Goal: Information Seeking & Learning: Learn about a topic

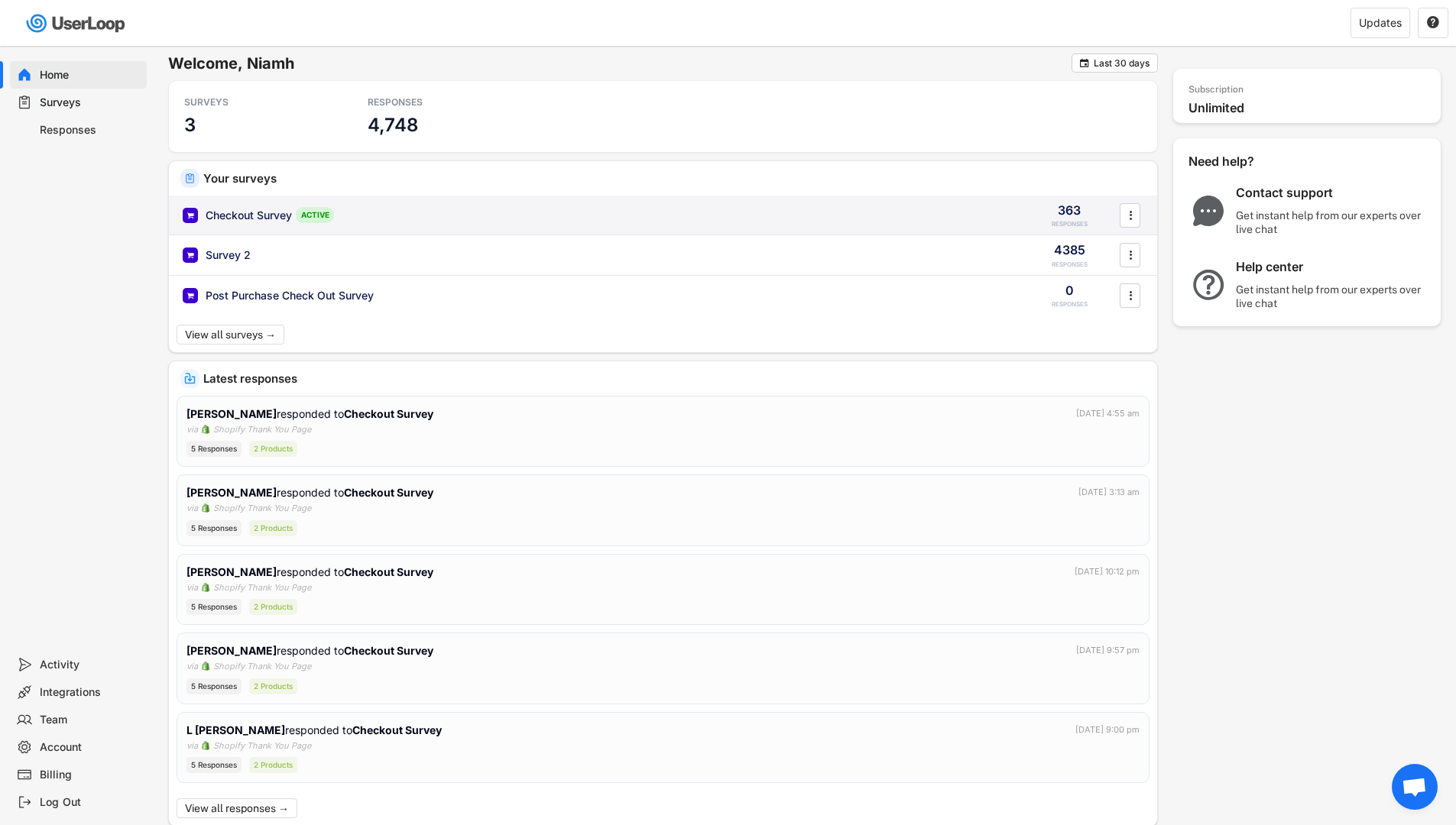
click at [318, 213] on div "ACTIVE" at bounding box center [315, 215] width 38 height 16
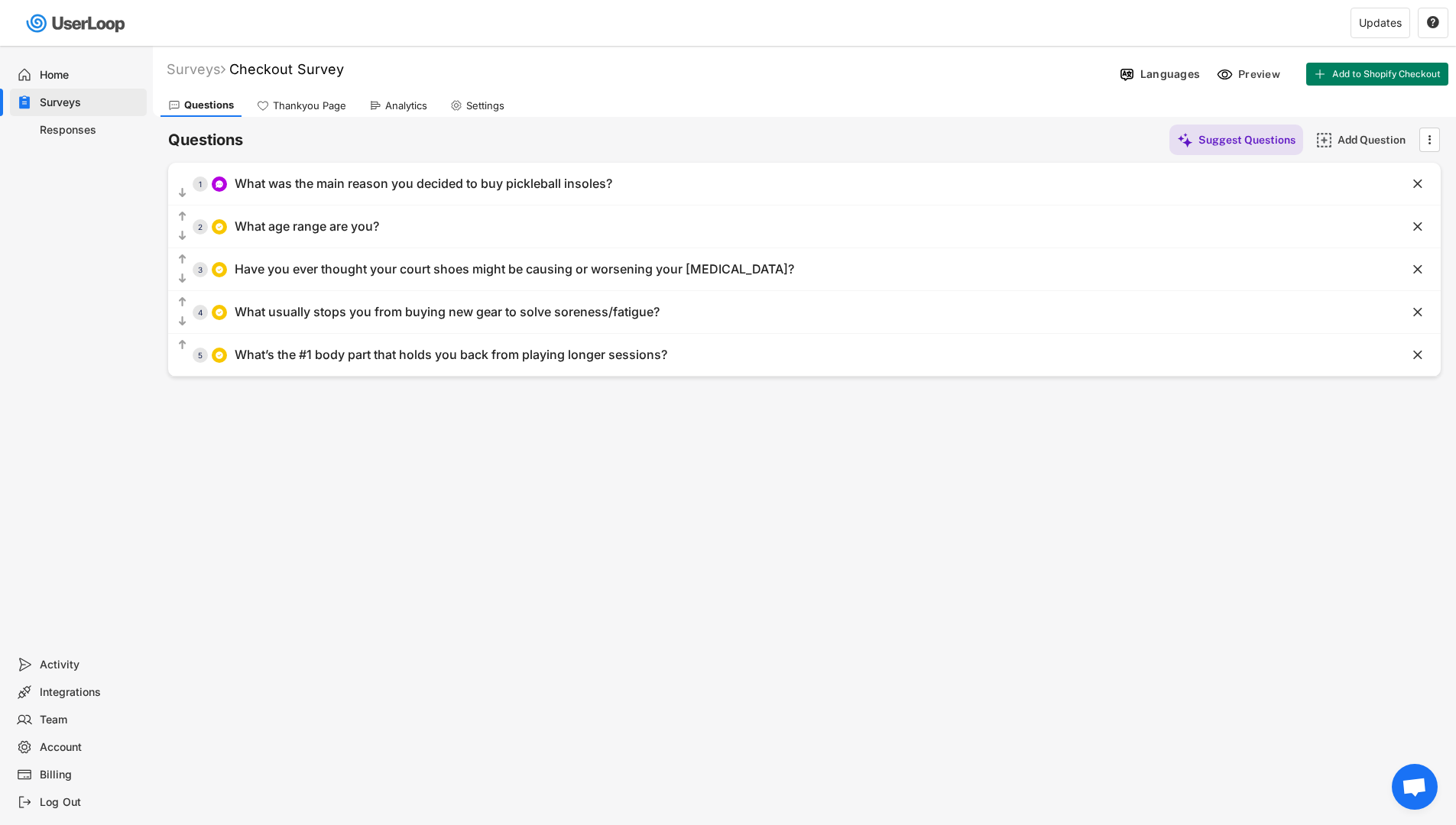
click at [386, 108] on div "Analytics" at bounding box center [406, 106] width 42 height 13
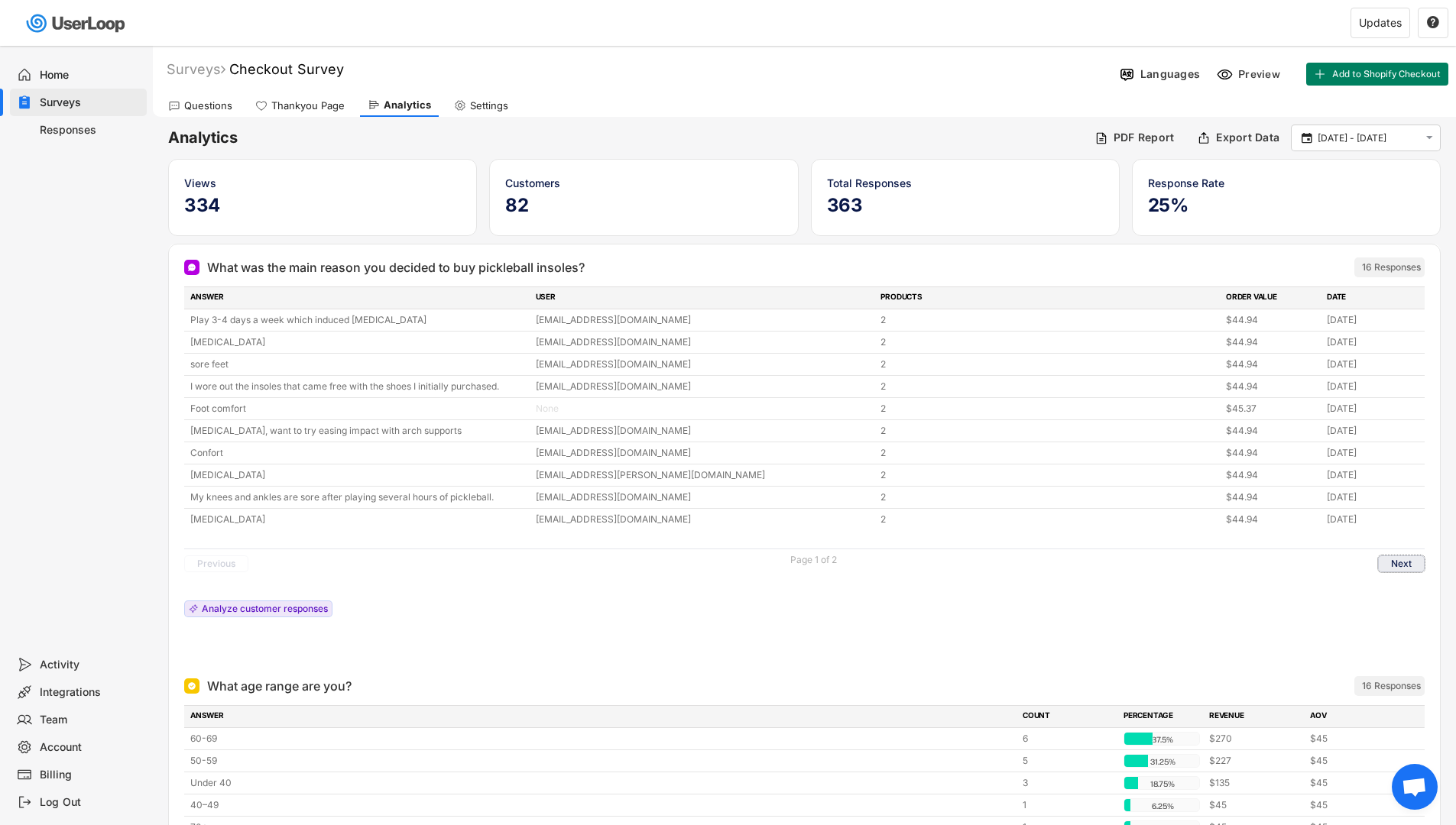
click at [1398, 568] on button "Next" at bounding box center [1401, 564] width 47 height 17
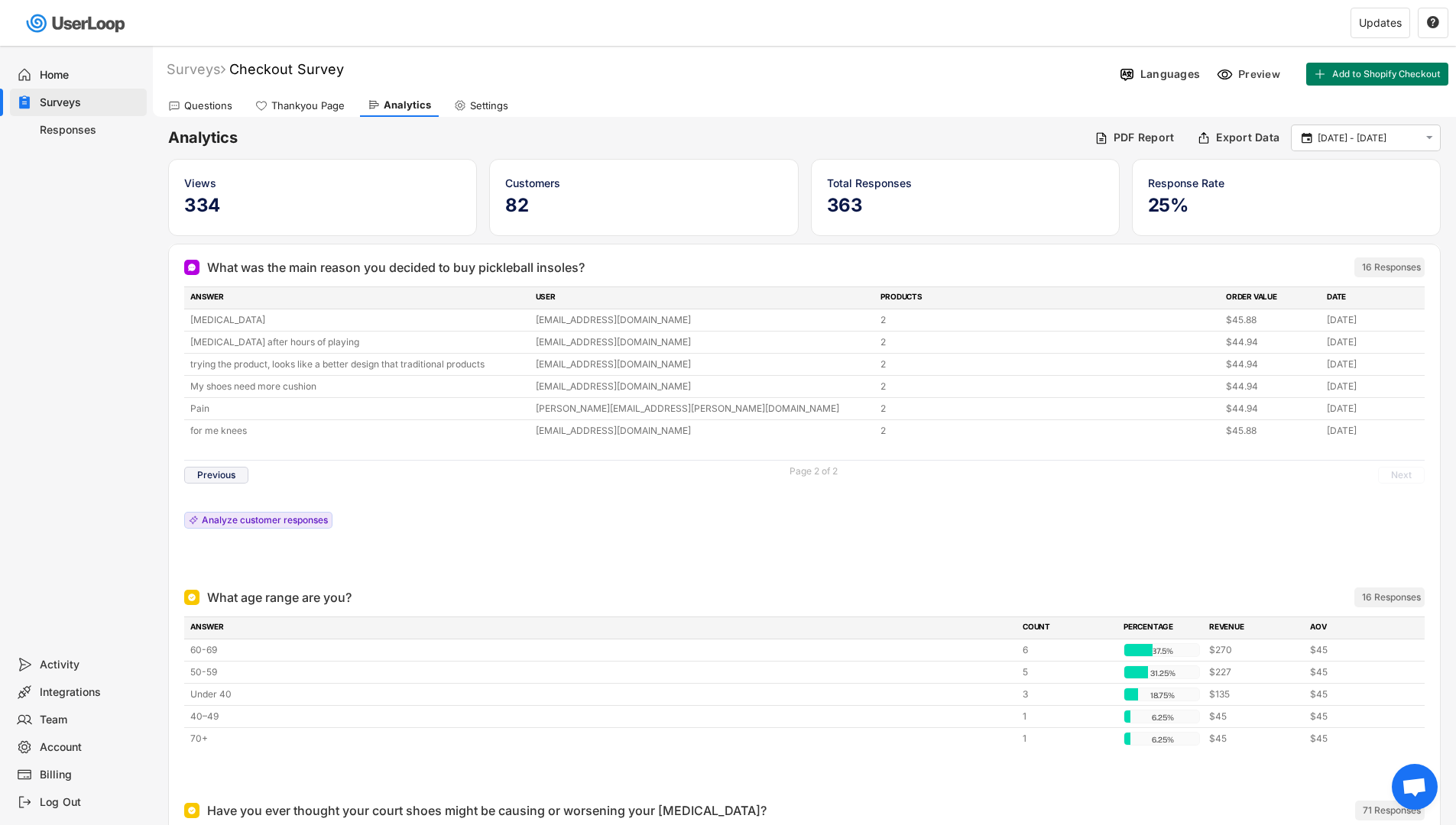
click at [229, 479] on button "Previous" at bounding box center [216, 475] width 64 height 17
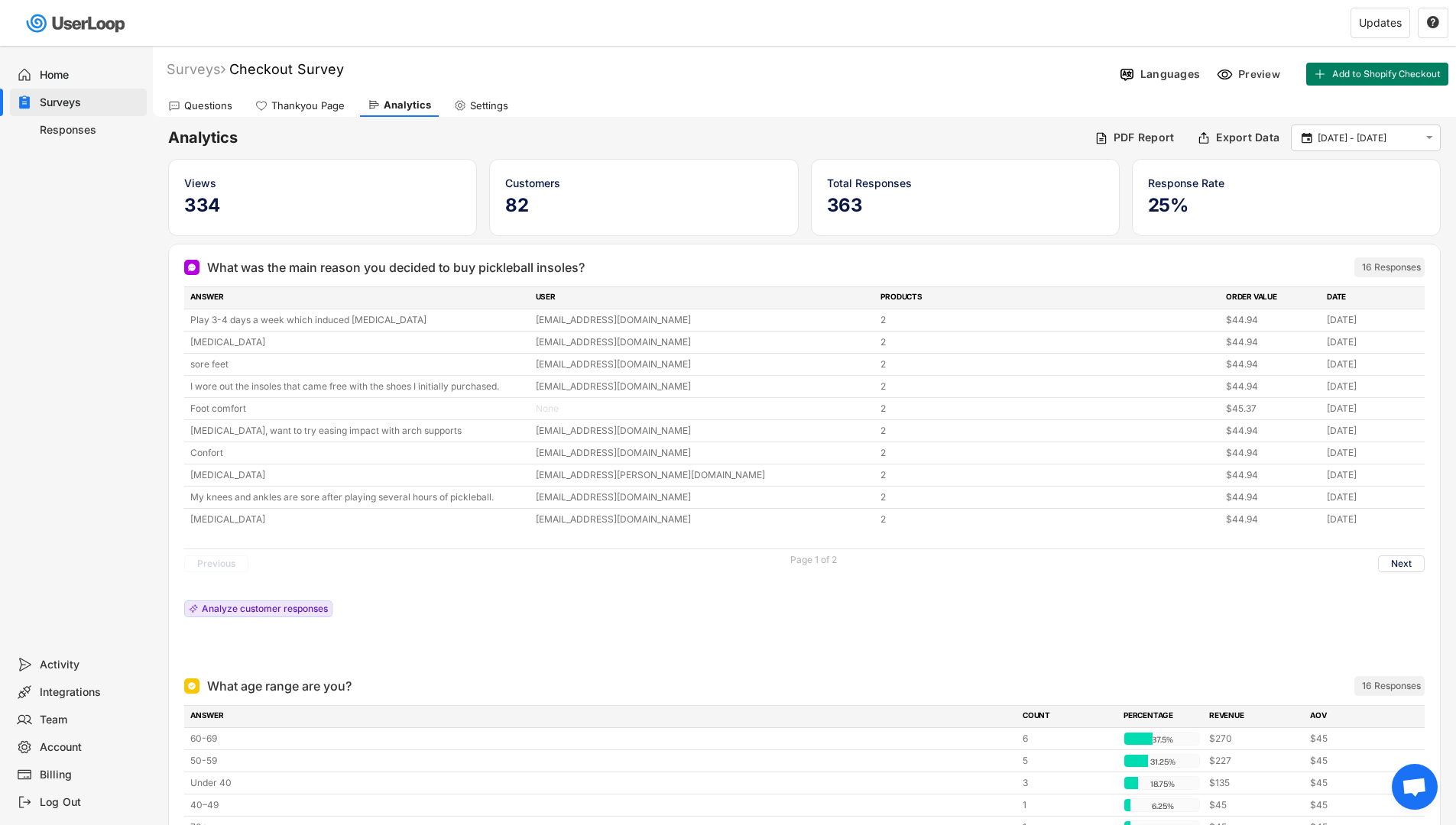
drag, startPoint x: 194, startPoint y: 104, endPoint x: 218, endPoint y: 112, distance: 25.3
click at [194, 105] on div "Questions" at bounding box center [208, 106] width 48 height 13
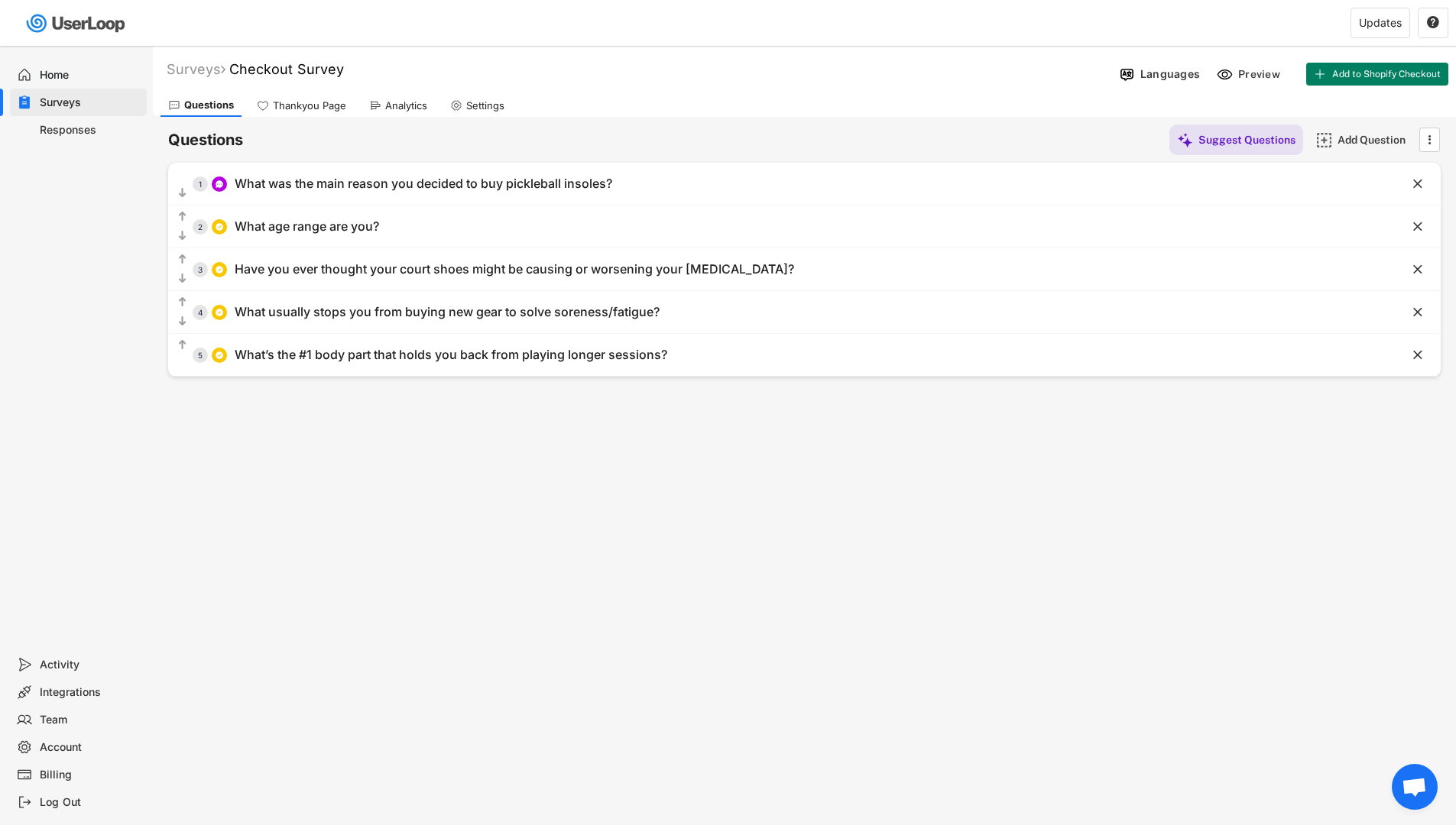
click at [51, 93] on div "Surveys" at bounding box center [78, 102] width 137 height 28
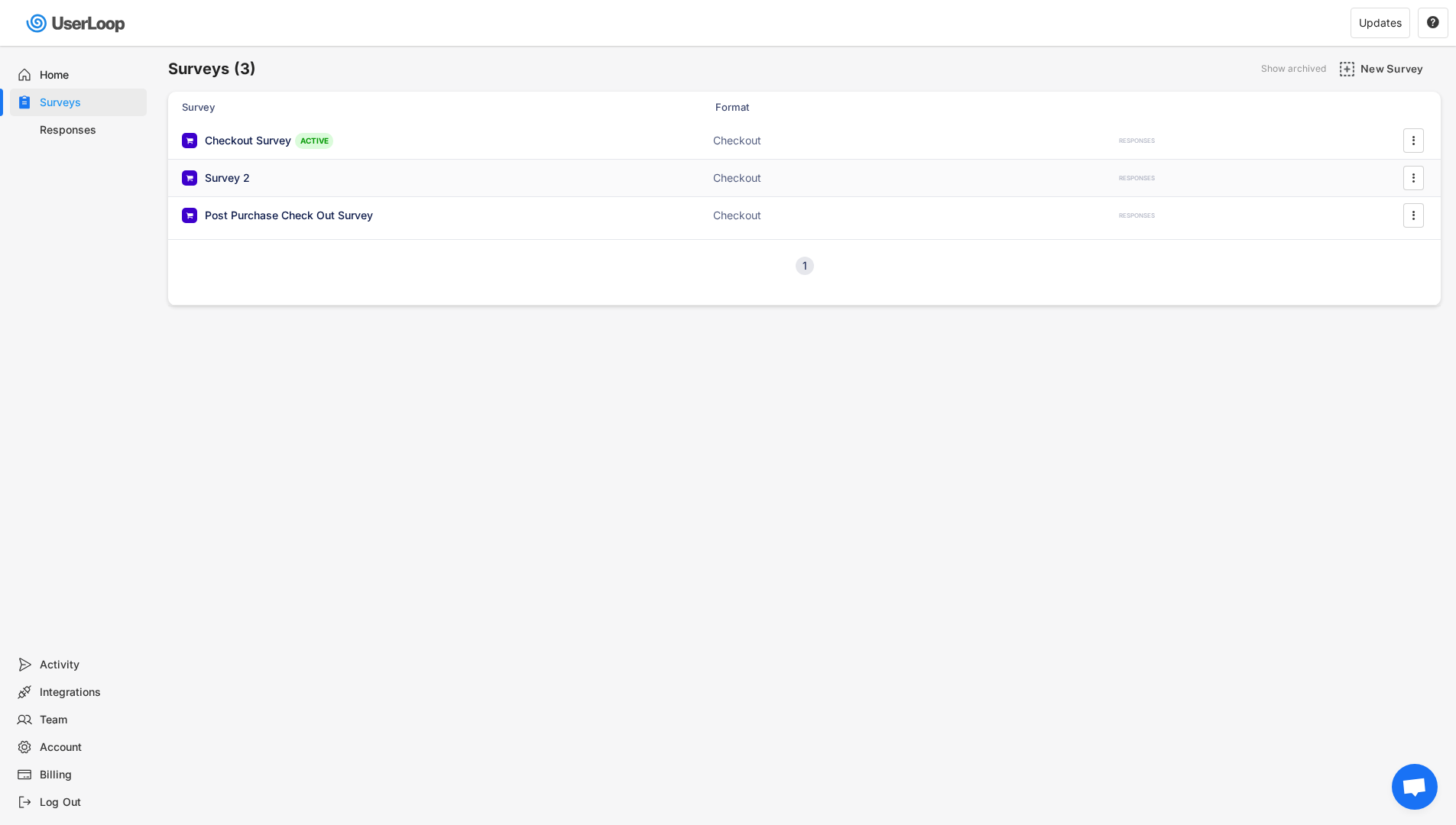
click at [263, 177] on div "Survey 2" at bounding box center [334, 178] width 306 height 15
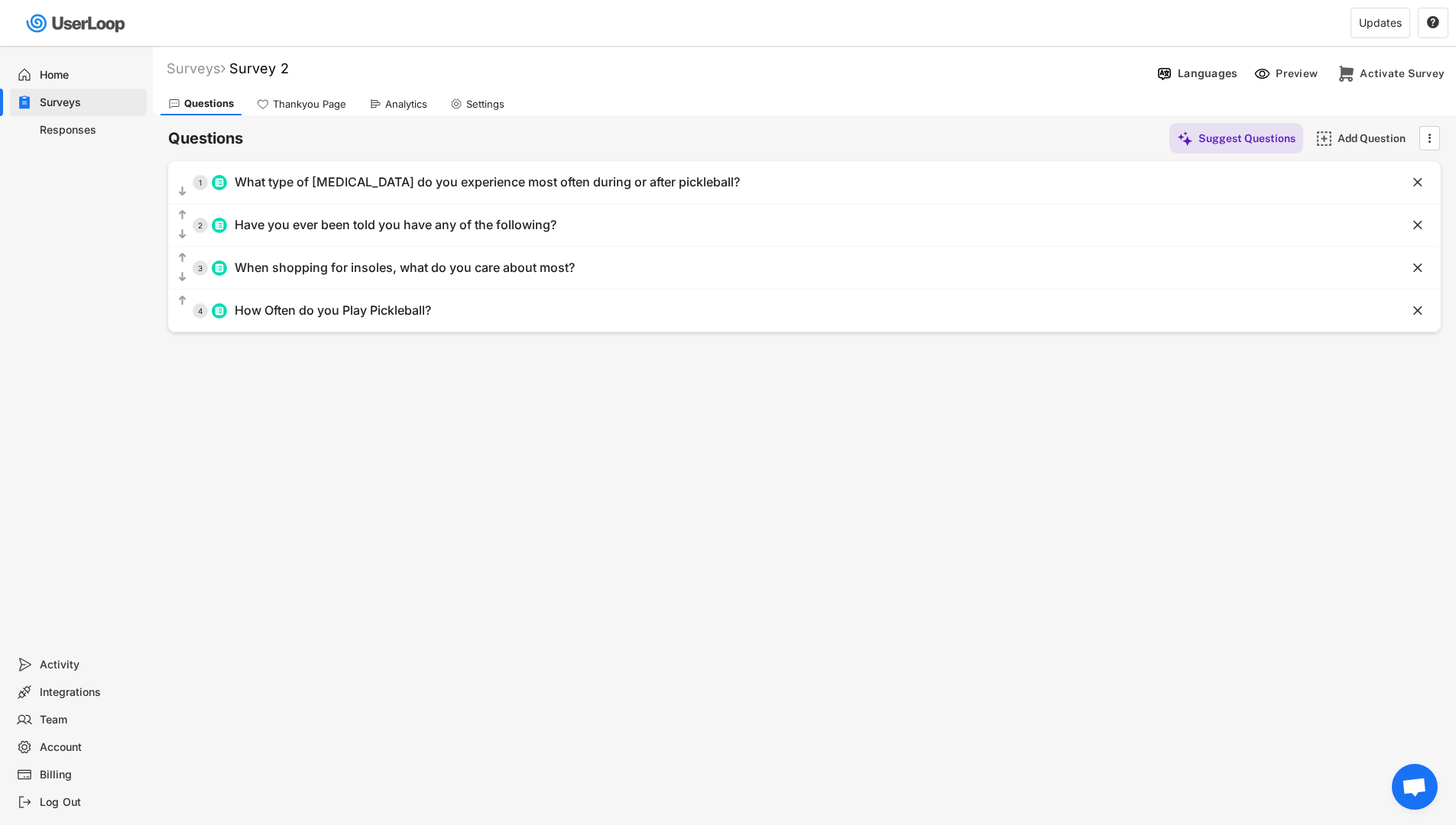
click at [383, 103] on div "Analytics" at bounding box center [398, 104] width 73 height 23
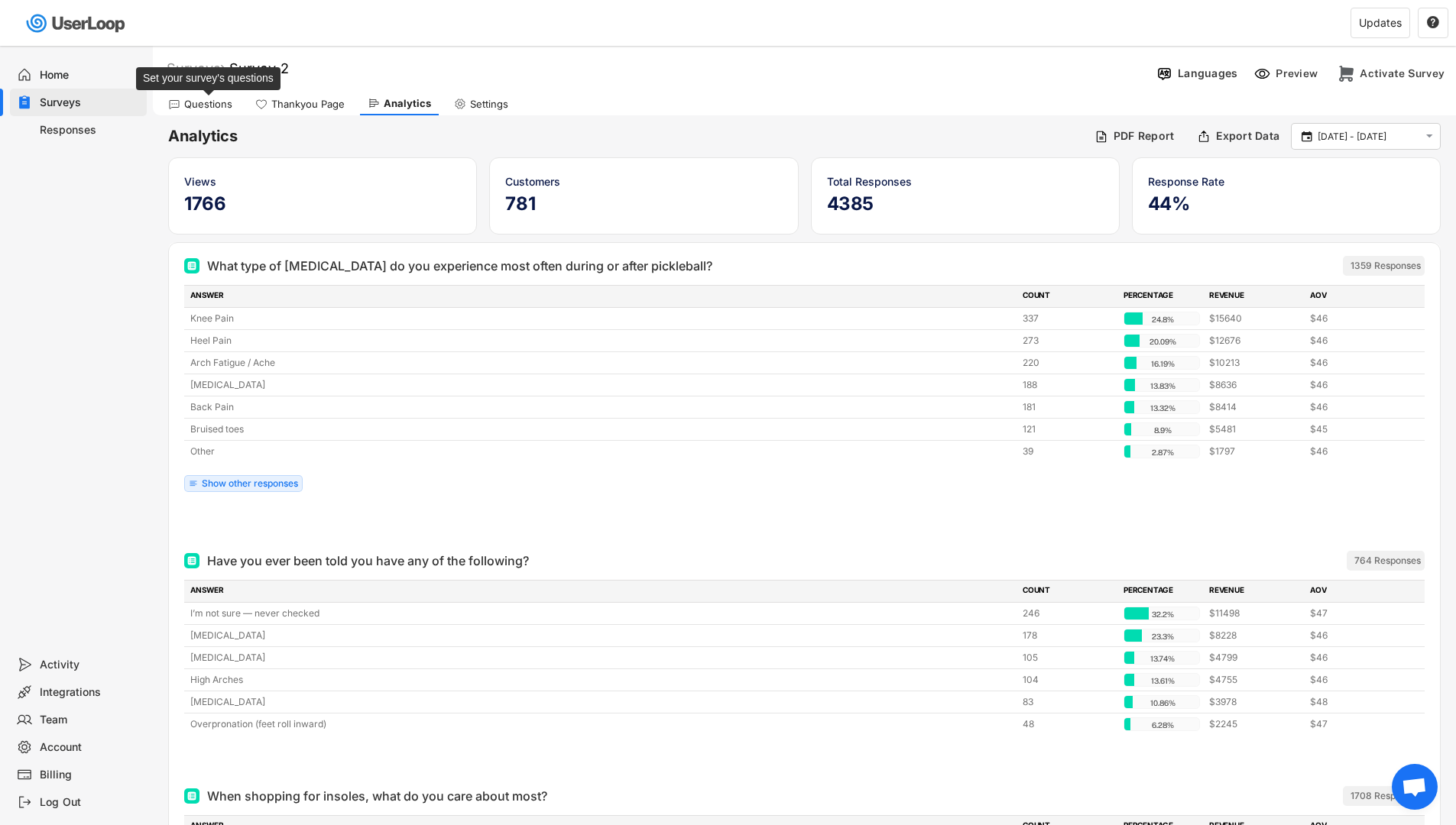
click at [208, 105] on div "Questions" at bounding box center [208, 104] width 48 height 13
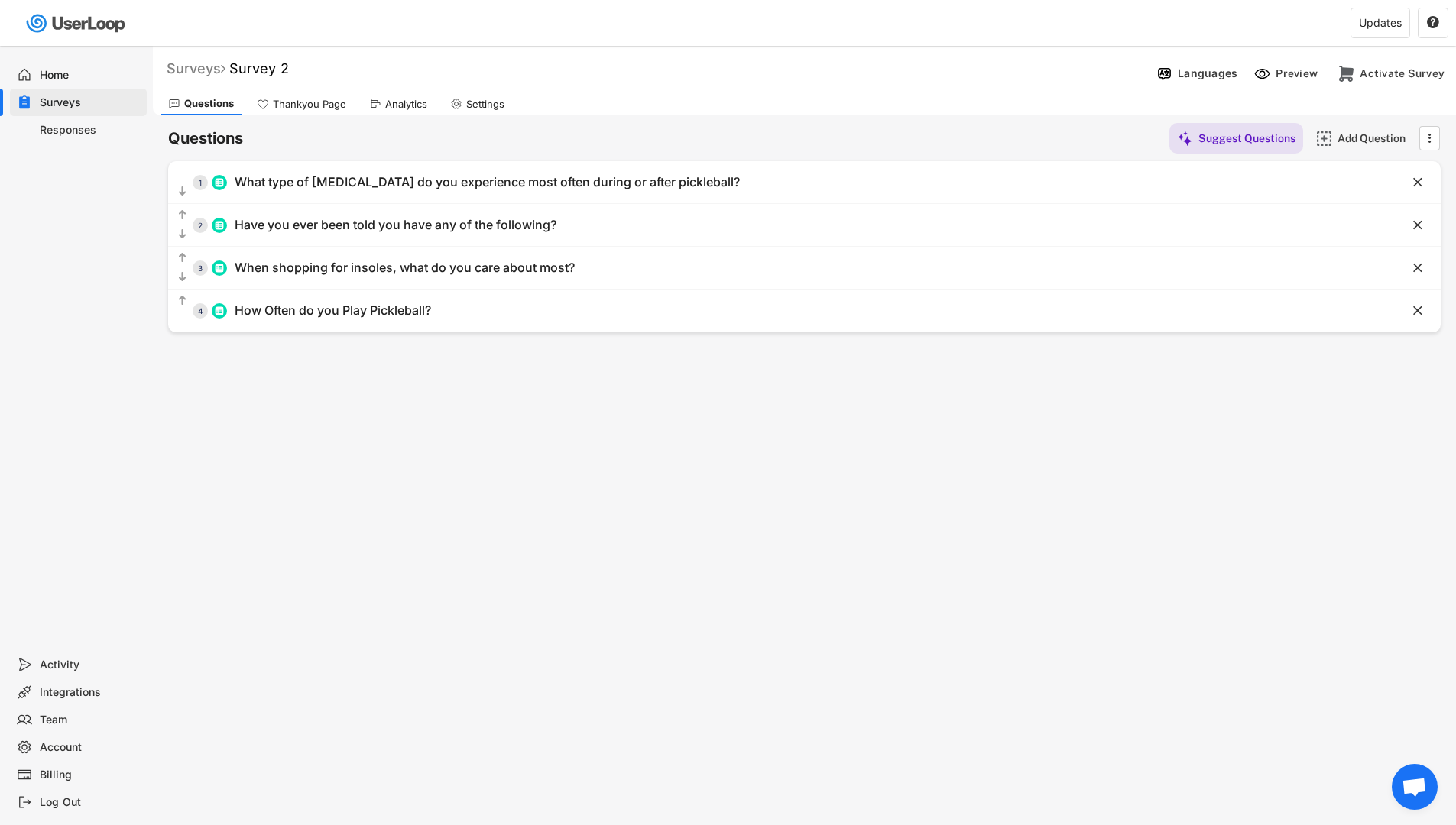
click at [185, 71] on div "Surveys" at bounding box center [196, 68] width 59 height 18
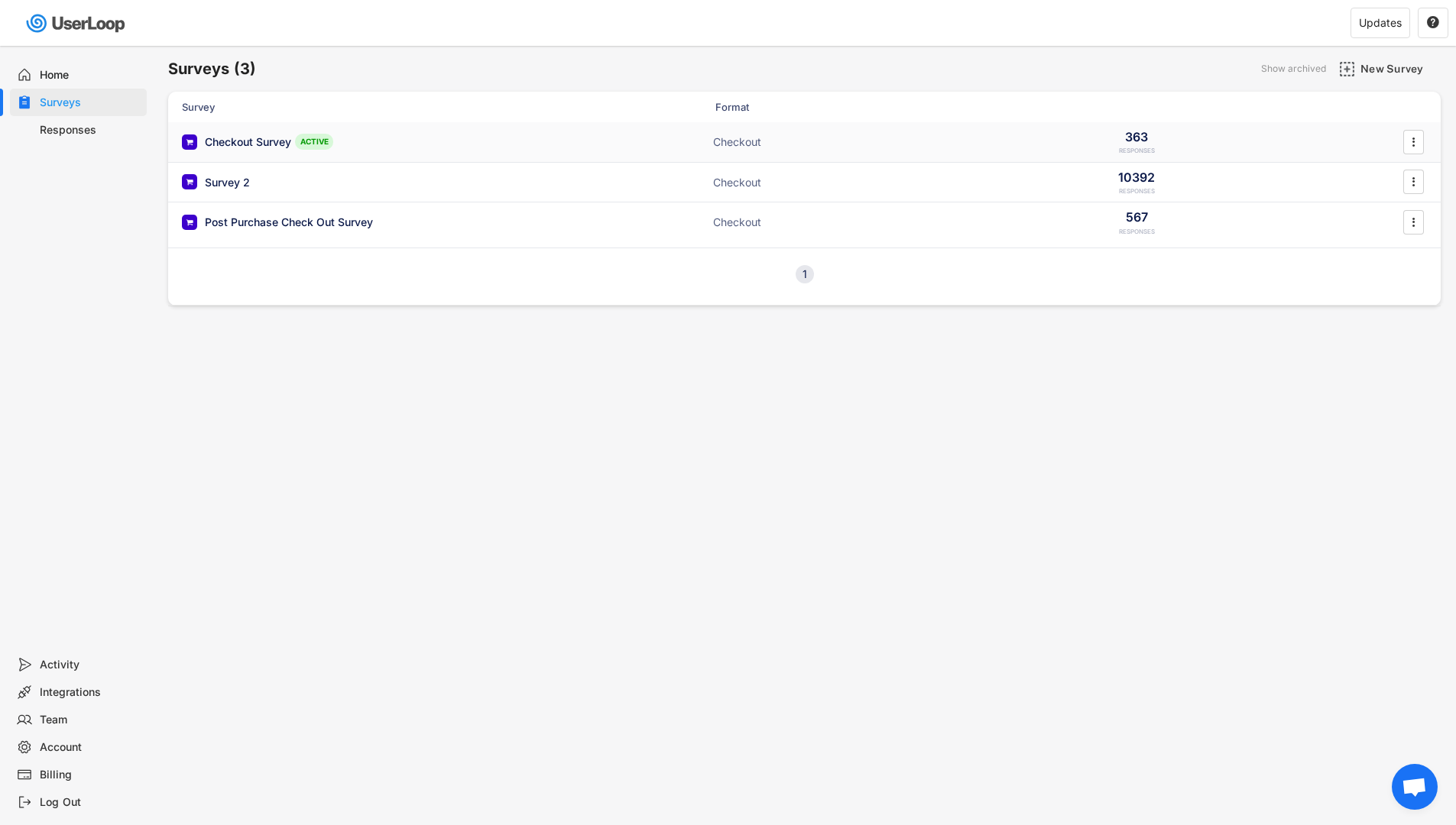
click at [287, 150] on div "Checkout Survey ACTIVE Checkout 363 RESPONSES " at bounding box center [804, 142] width 1273 height 40
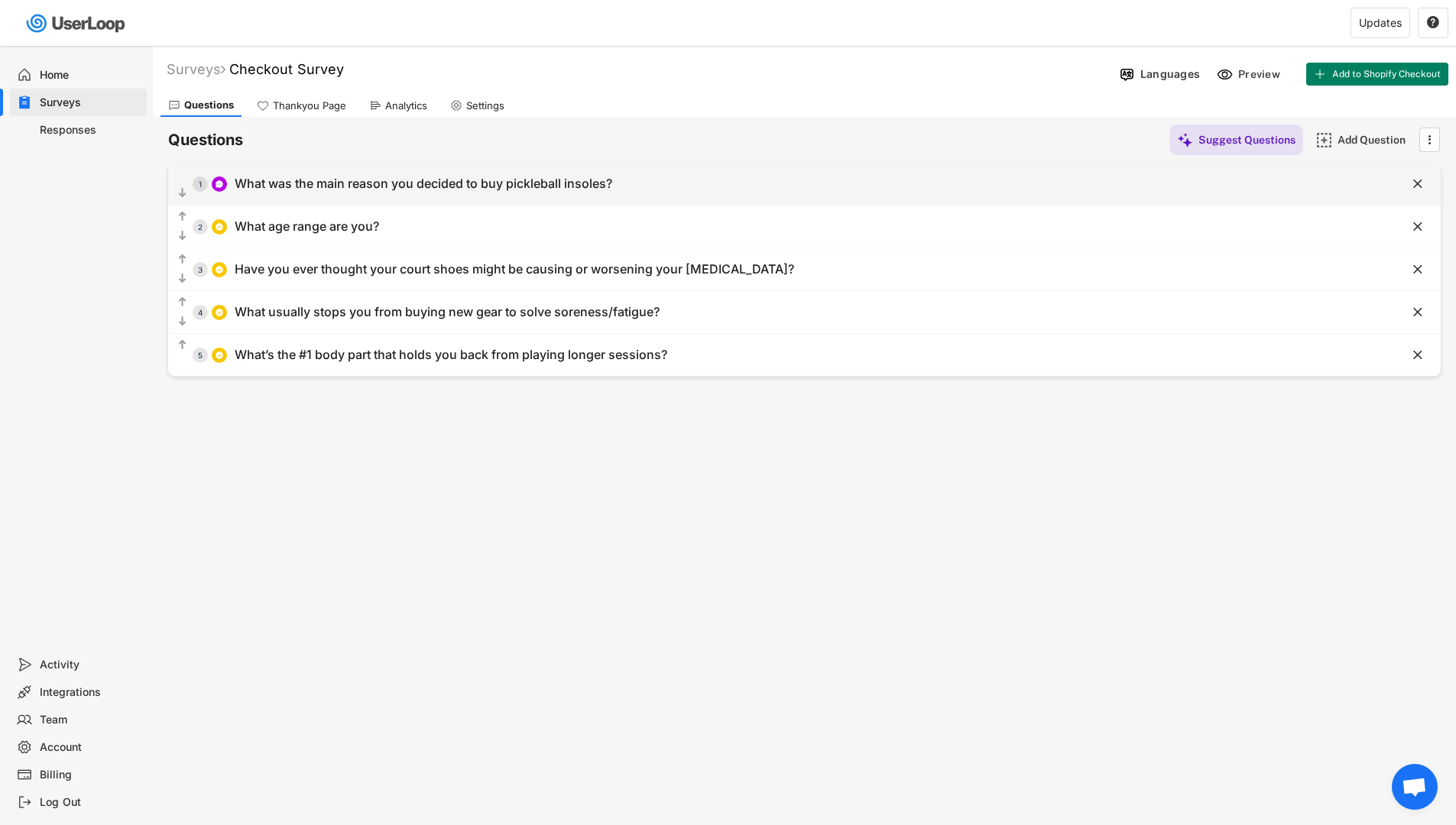
click at [438, 201] on div "  1 What was the main reason you decided to buy pickleball insoles? " at bounding box center [804, 183] width 1273 height 42
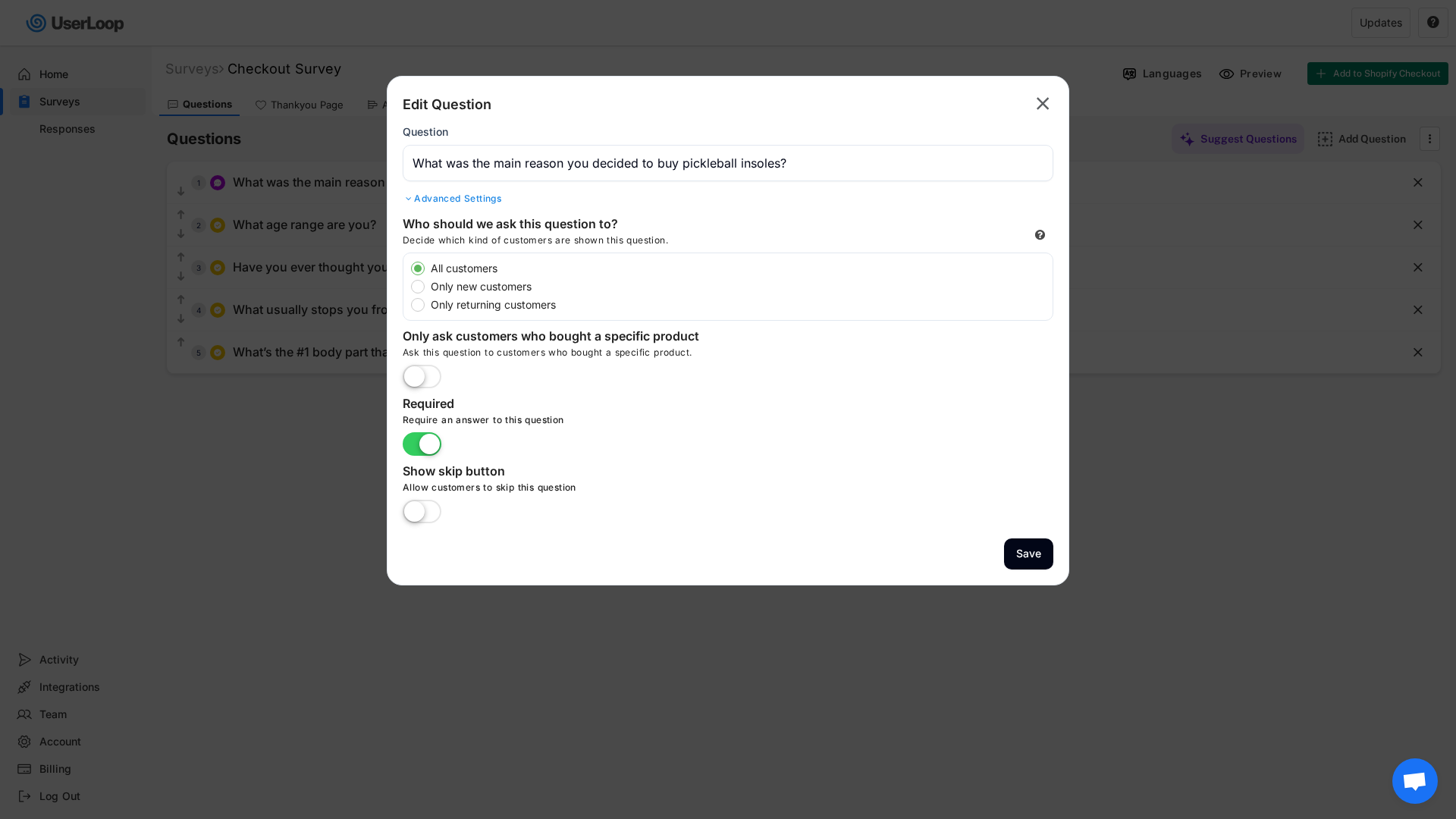
click at [1046, 98] on text "" at bounding box center [1043, 103] width 13 height 22
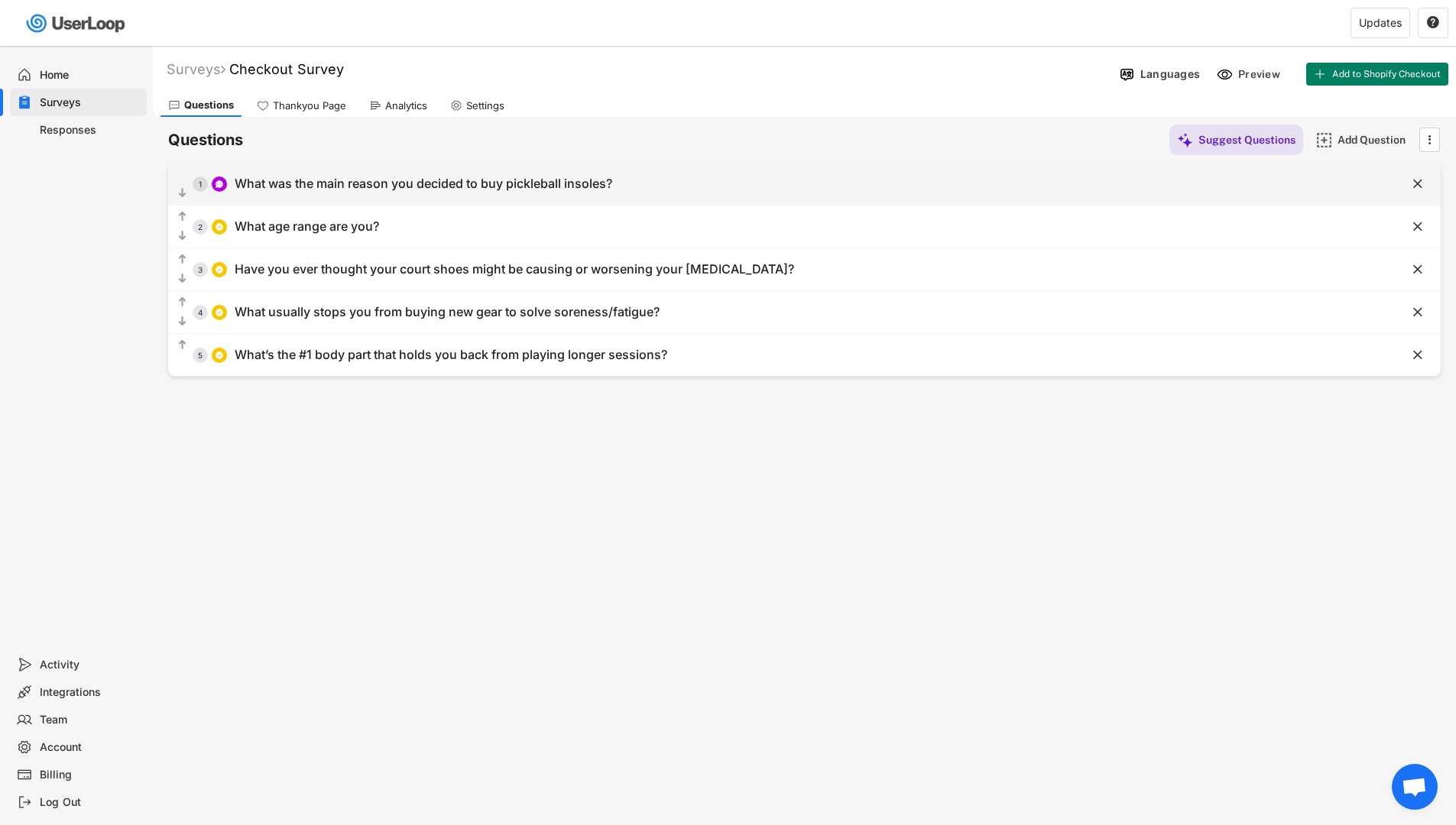
click at [706, 188] on div "  1 What was the main reason you decided to buy pickleball insoles?" at bounding box center [766, 183] width 1196 height 34
type input "What was the main reason you decided to buy pickleball insoles?"
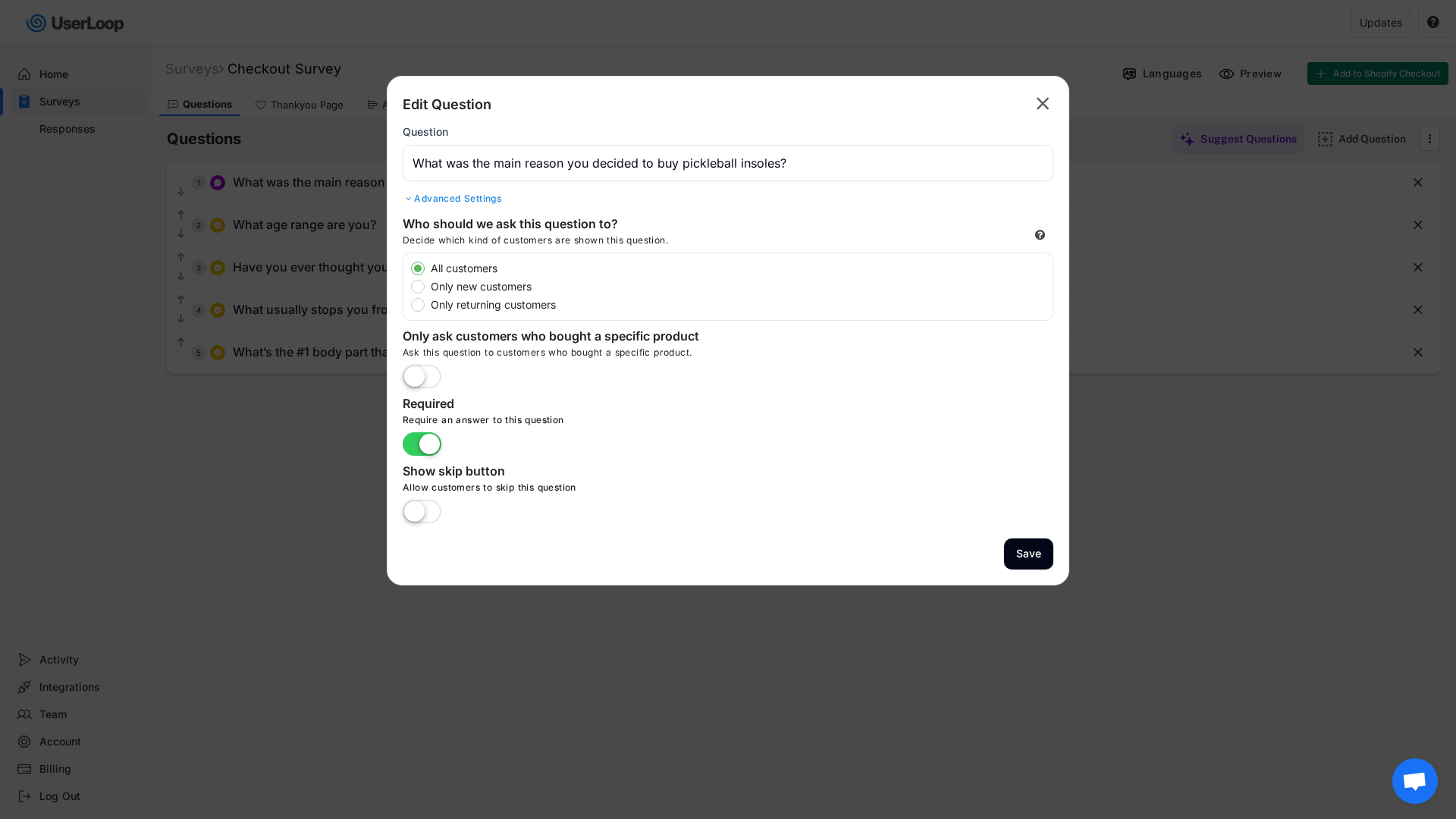
click at [515, 132] on div "Question" at bounding box center [728, 153] width 651 height 56
click at [500, 79] on div "Edit Question  Question Advanced Settings Who should we ask this question to? …" at bounding box center [728, 331] width 682 height 510
drag, startPoint x: 409, startPoint y: 79, endPoint x: 969, endPoint y: 80, distance: 560.0
click at [480, 70] on body "Welcome, Niamh  Last 30 days SURVEYS 3 RESPONSES 4,748 Your surveys Checkout S…" at bounding box center [728, 410] width 1456 height 819
click at [1043, 105] on text "" at bounding box center [1043, 103] width 13 height 22
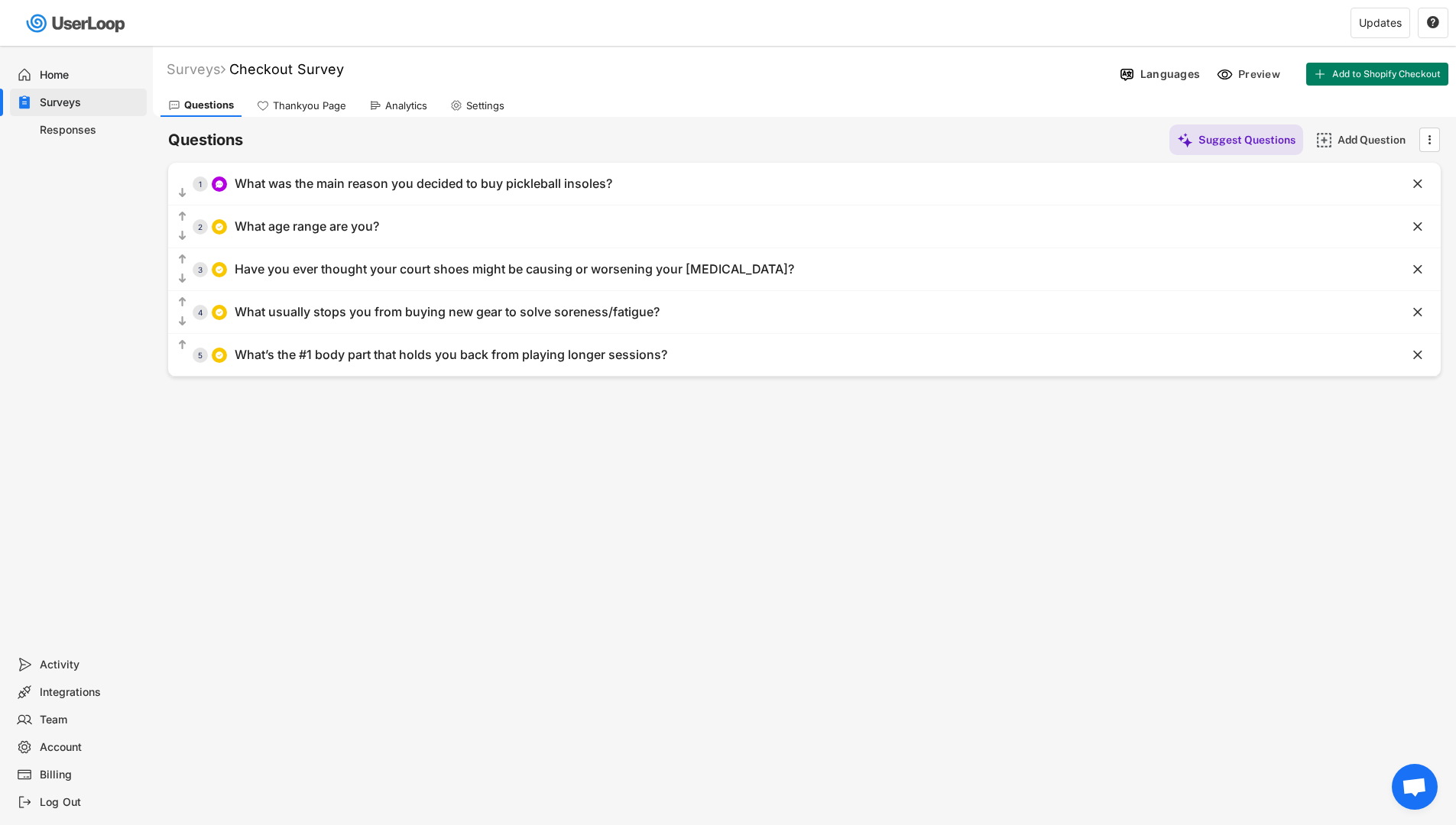
click at [417, 99] on div "Analytics" at bounding box center [406, 106] width 42 height 13
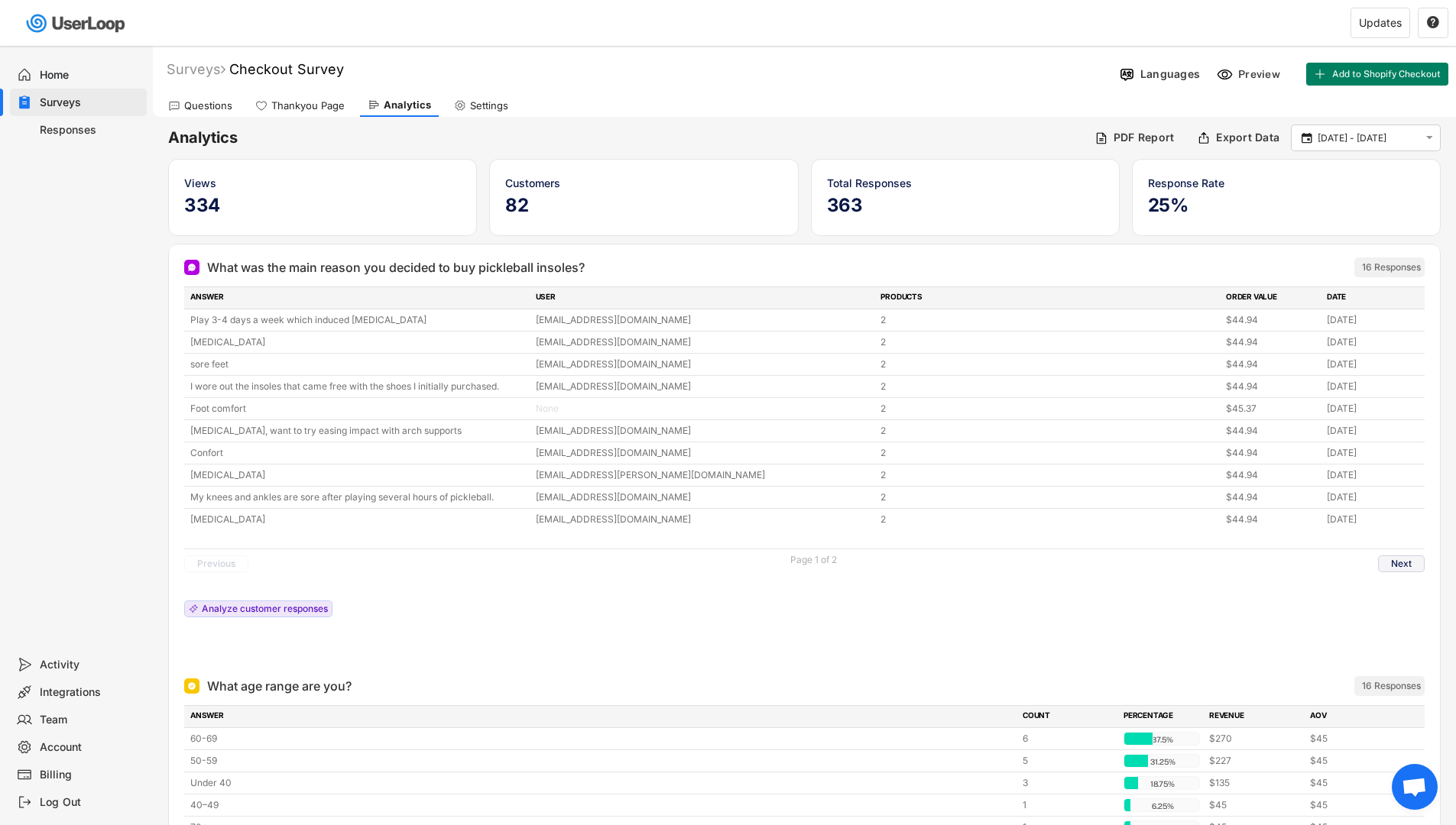
click at [1401, 556] on button "Next" at bounding box center [1401, 564] width 47 height 17
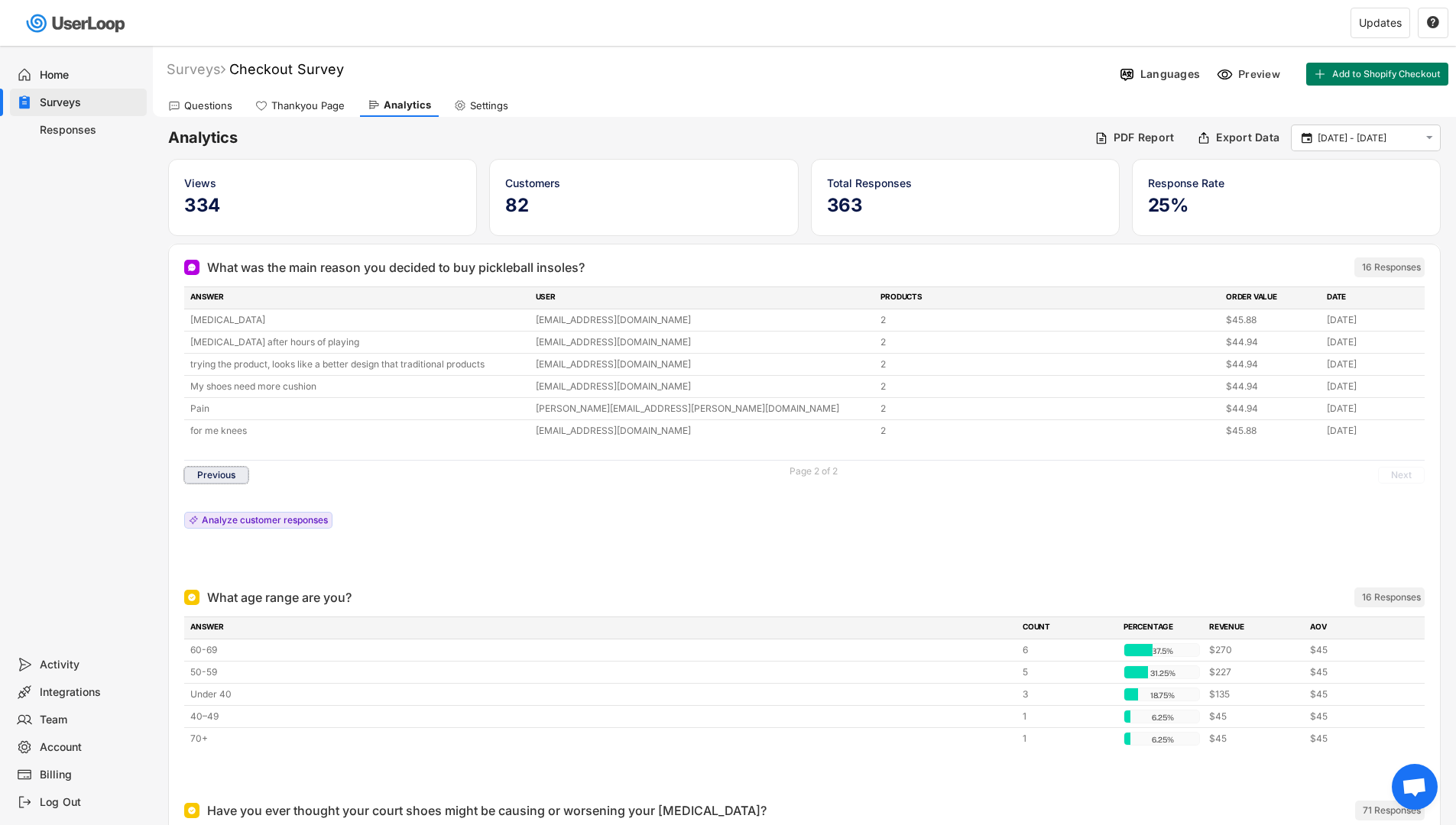
click at [230, 471] on button "Previous" at bounding box center [216, 475] width 64 height 17
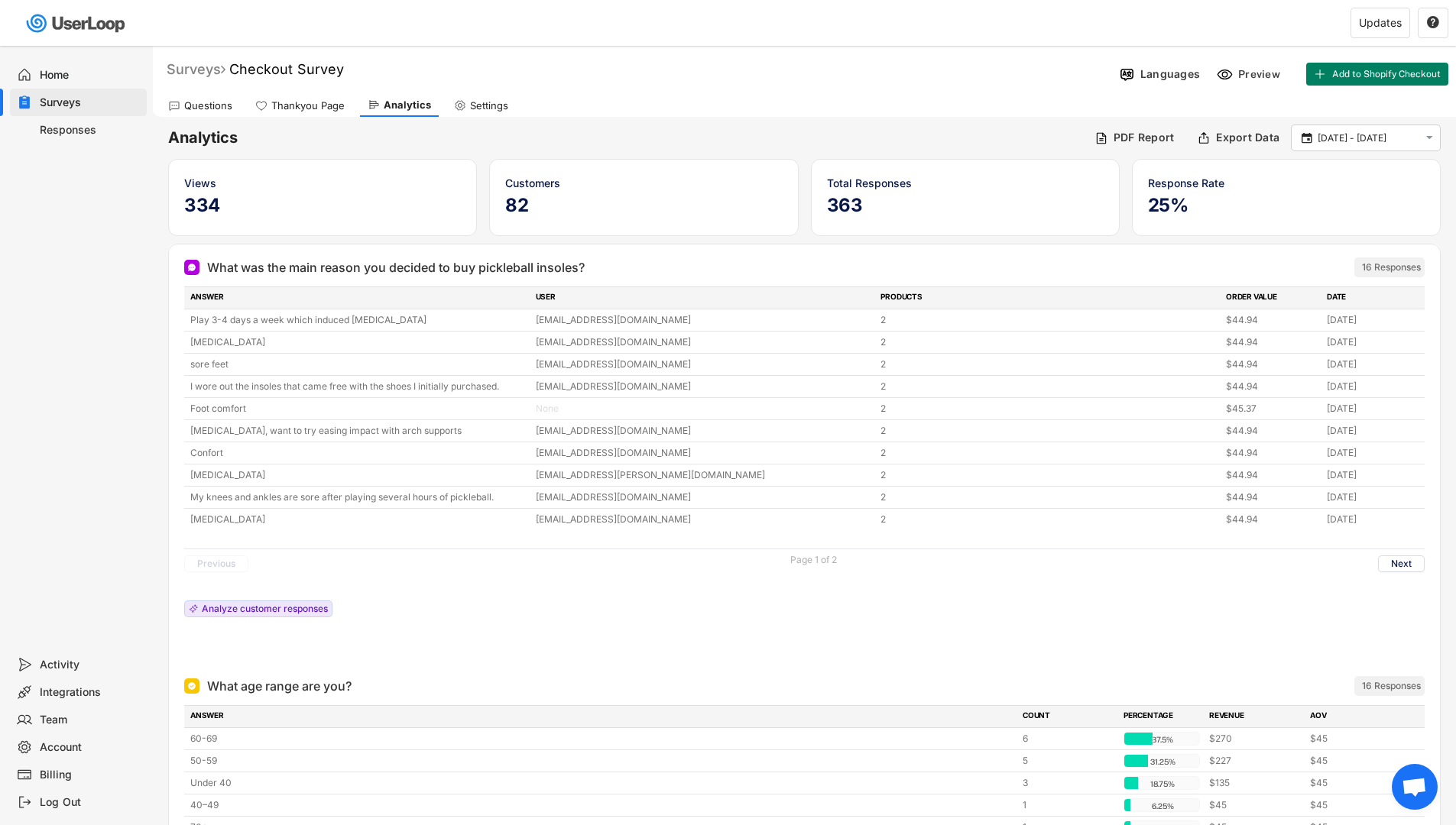
click at [213, 70] on div "Surveys" at bounding box center [196, 68] width 59 height 18
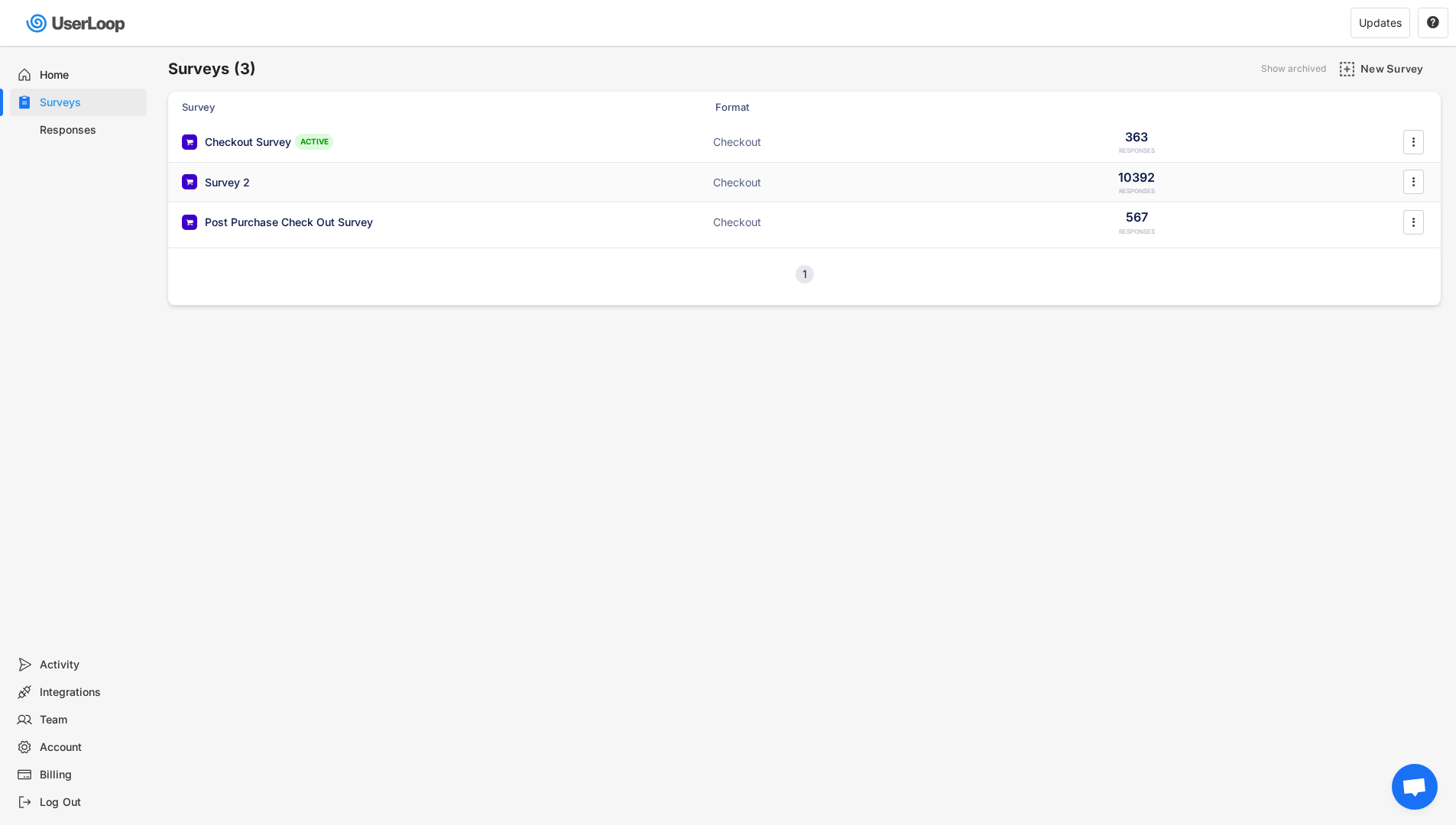
click at [298, 168] on div "Survey 2 Checkout 10392 RESPONSES " at bounding box center [804, 182] width 1273 height 40
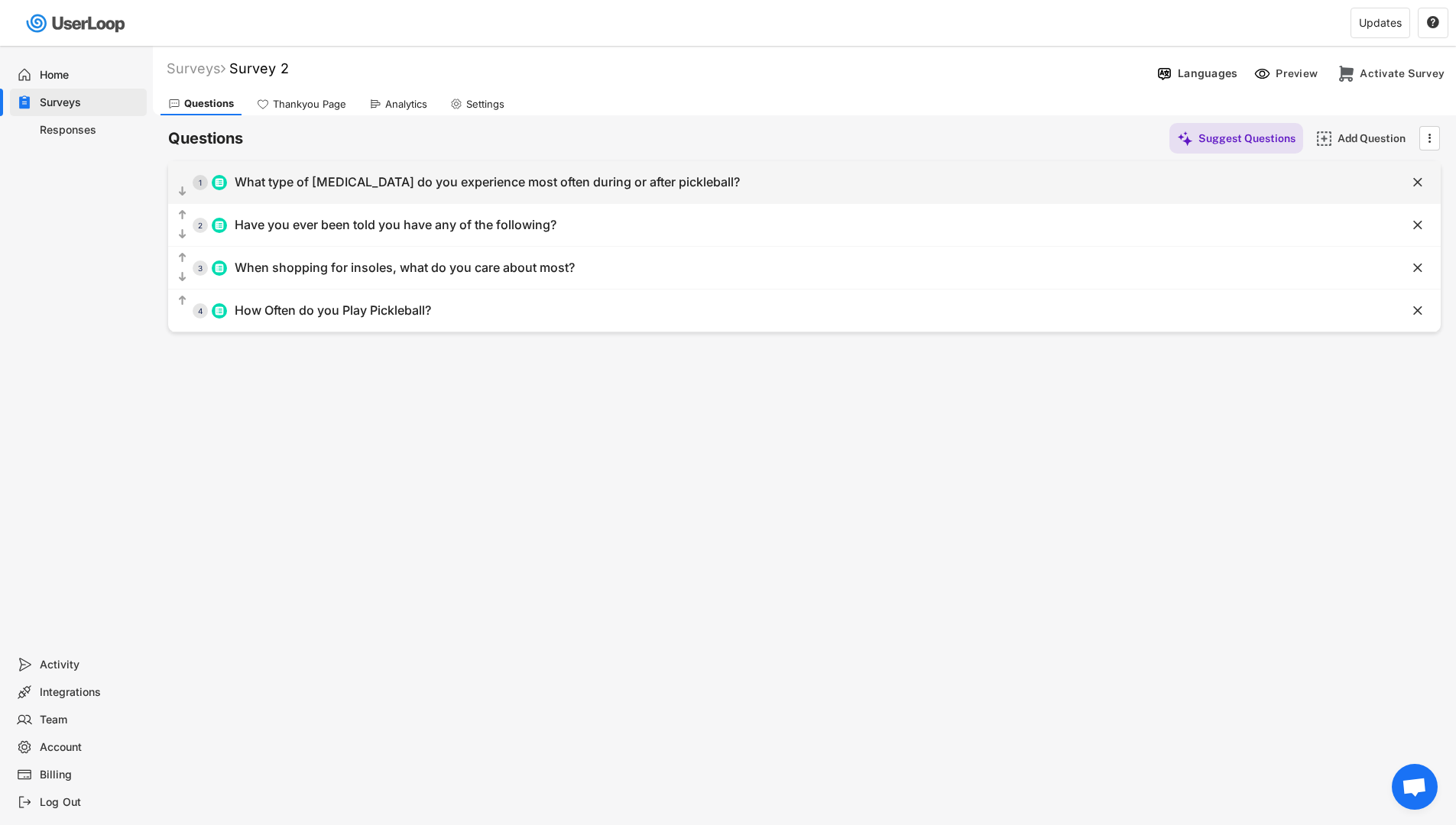
click at [329, 183] on div "What type of [MEDICAL_DATA] do you experience most often during or after pickle…" at bounding box center [488, 182] width 505 height 16
type input "What type of [MEDICAL_DATA] do you experience most often during or after pickle…"
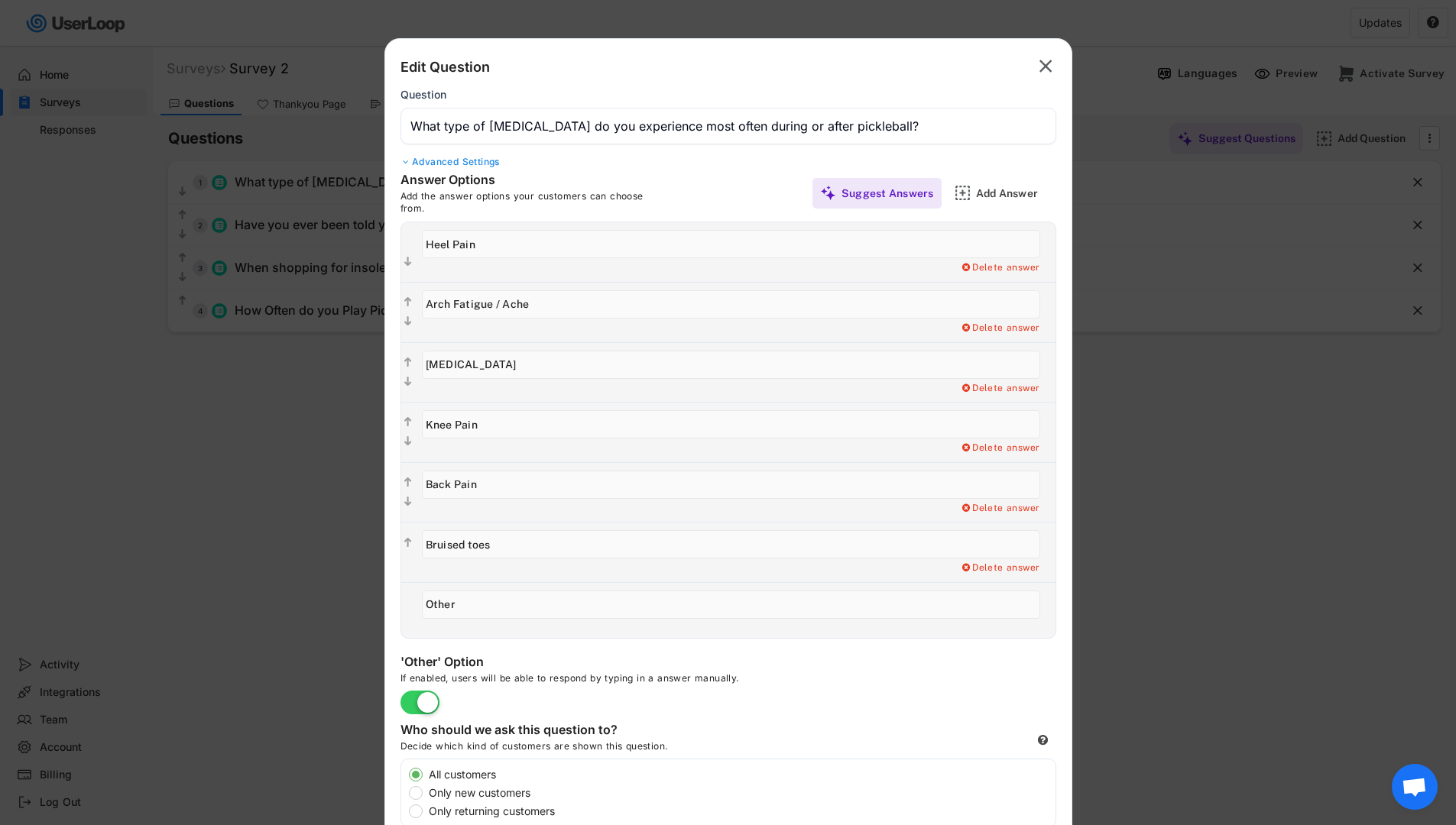
click at [233, 313] on div at bounding box center [728, 412] width 1456 height 825
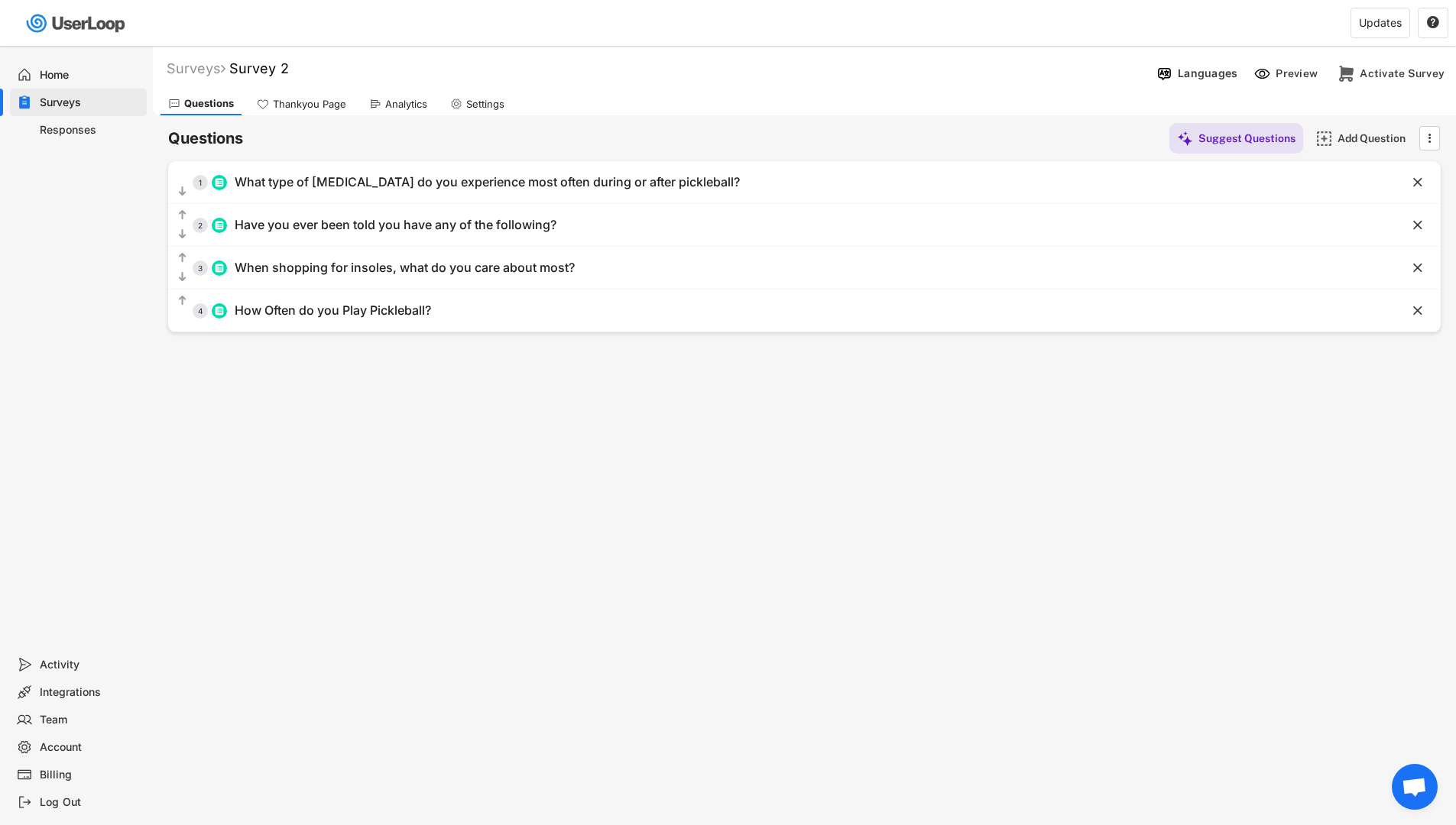
click at [394, 103] on div "Analytics" at bounding box center [406, 104] width 42 height 13
